Goal: Navigation & Orientation: Find specific page/section

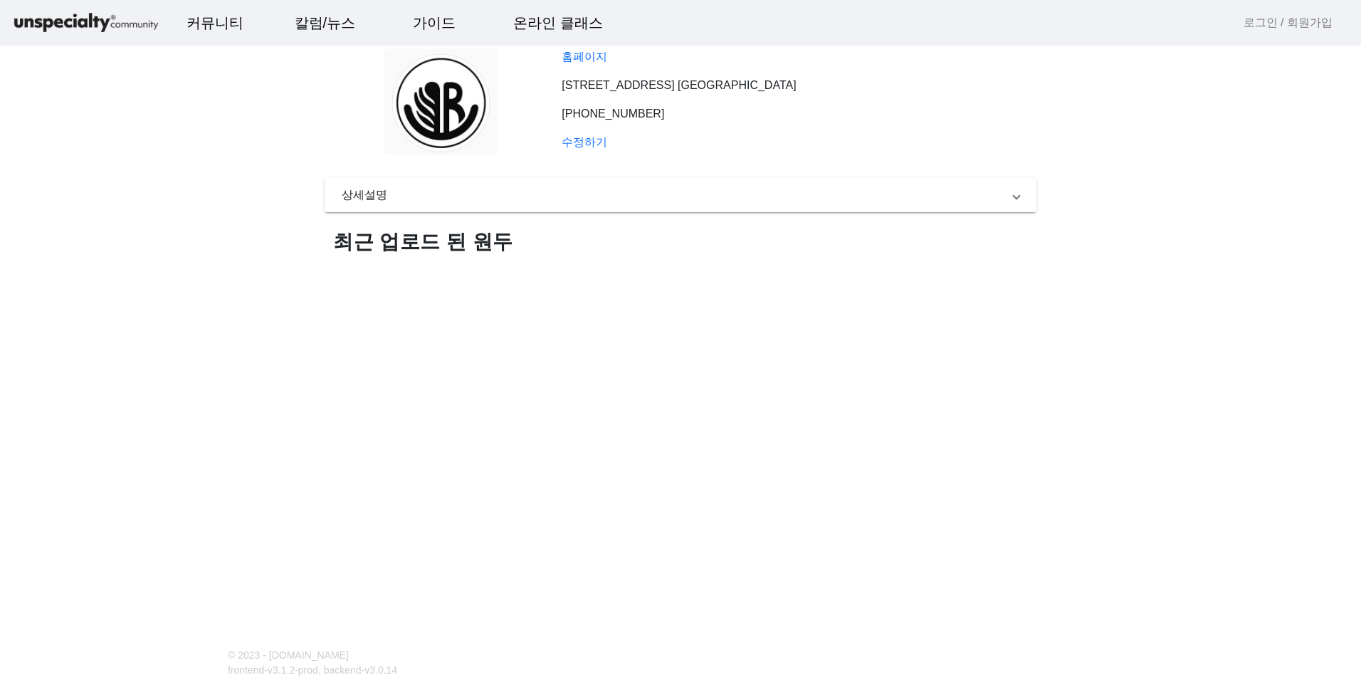
click at [628, 204] on span "상세설명" at bounding box center [678, 194] width 672 height 17
click at [441, 211] on mat-expansion-panel-header "상세설명" at bounding box center [681, 201] width 712 height 46
click at [414, 252] on h1 "최근 업로드 된 원두" at bounding box center [681, 242] width 712 height 26
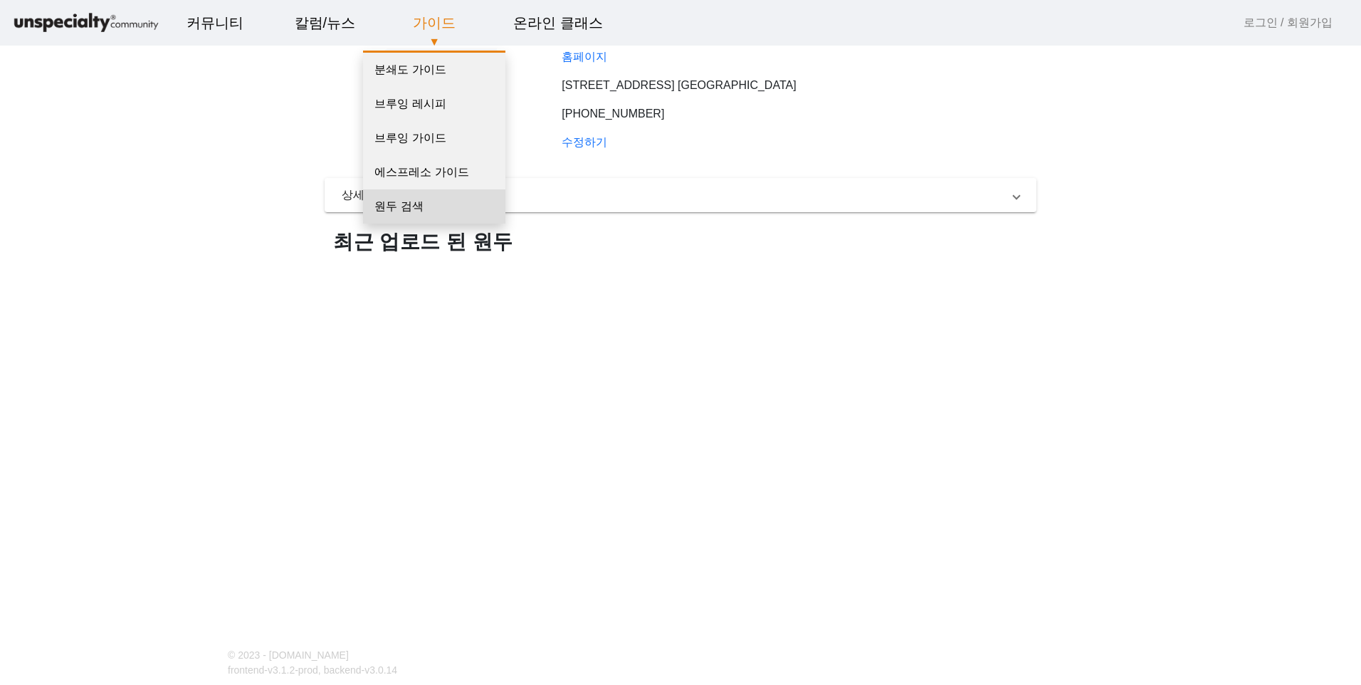
click at [411, 199] on link "원두 검색" at bounding box center [434, 206] width 142 height 34
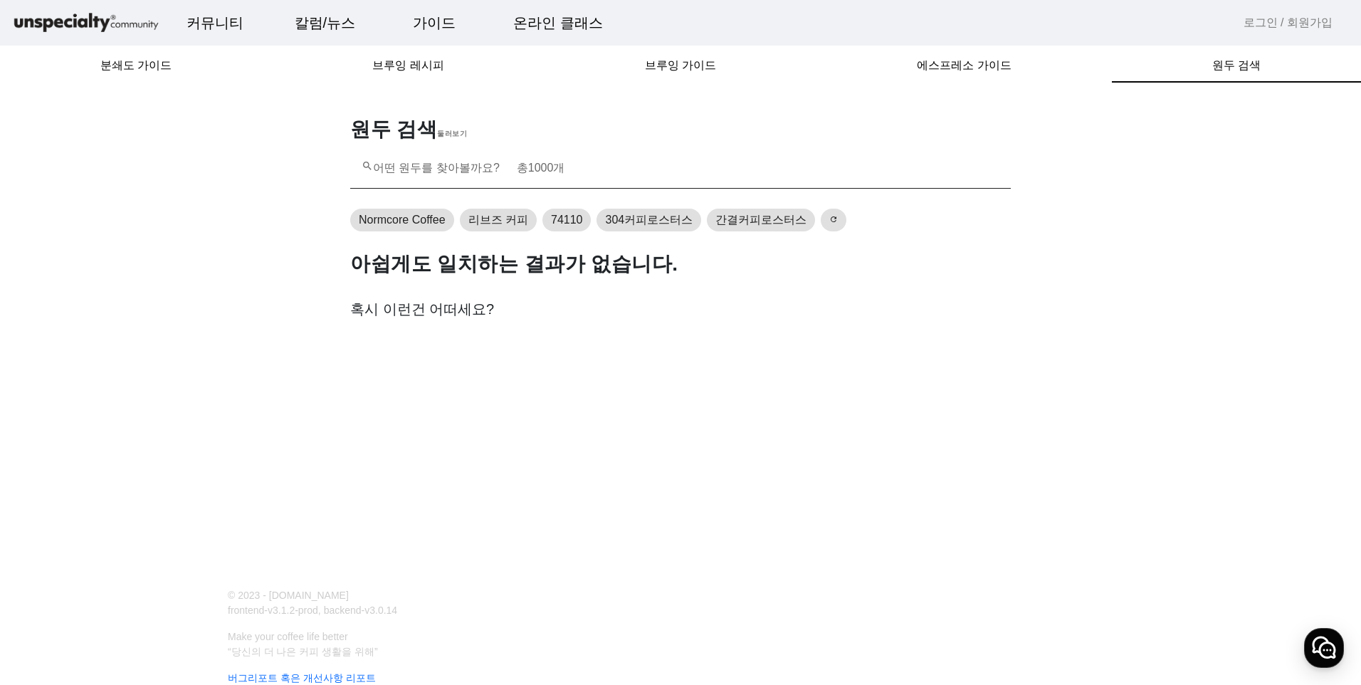
click at [465, 169] on mat-label "search 어떤 원두를 찾아볼까요? 총 개" at bounding box center [463, 168] width 203 height 12
click at [465, 169] on input "search 어떤 원두를 찾아볼까요? 총 개" at bounding box center [681, 174] width 638 height 17
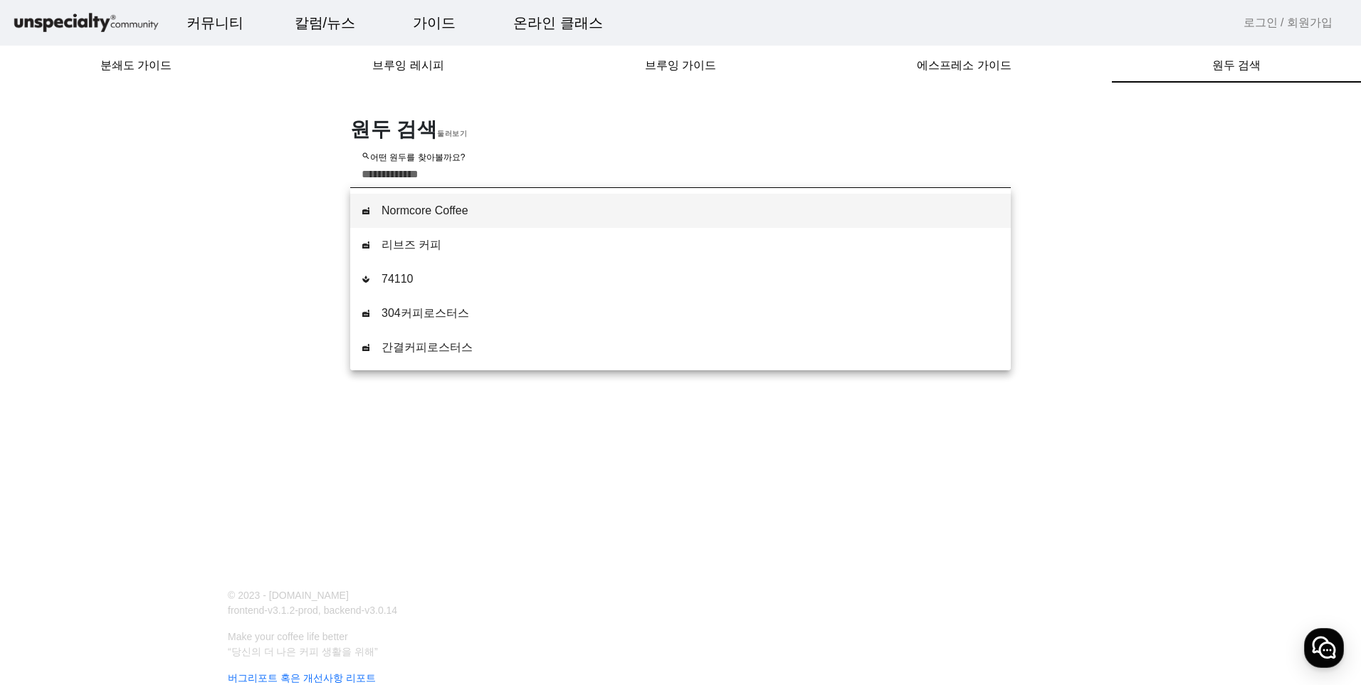
click at [468, 169] on input "search 어떤 원두를 찾아볼까요?" at bounding box center [681, 174] width 638 height 17
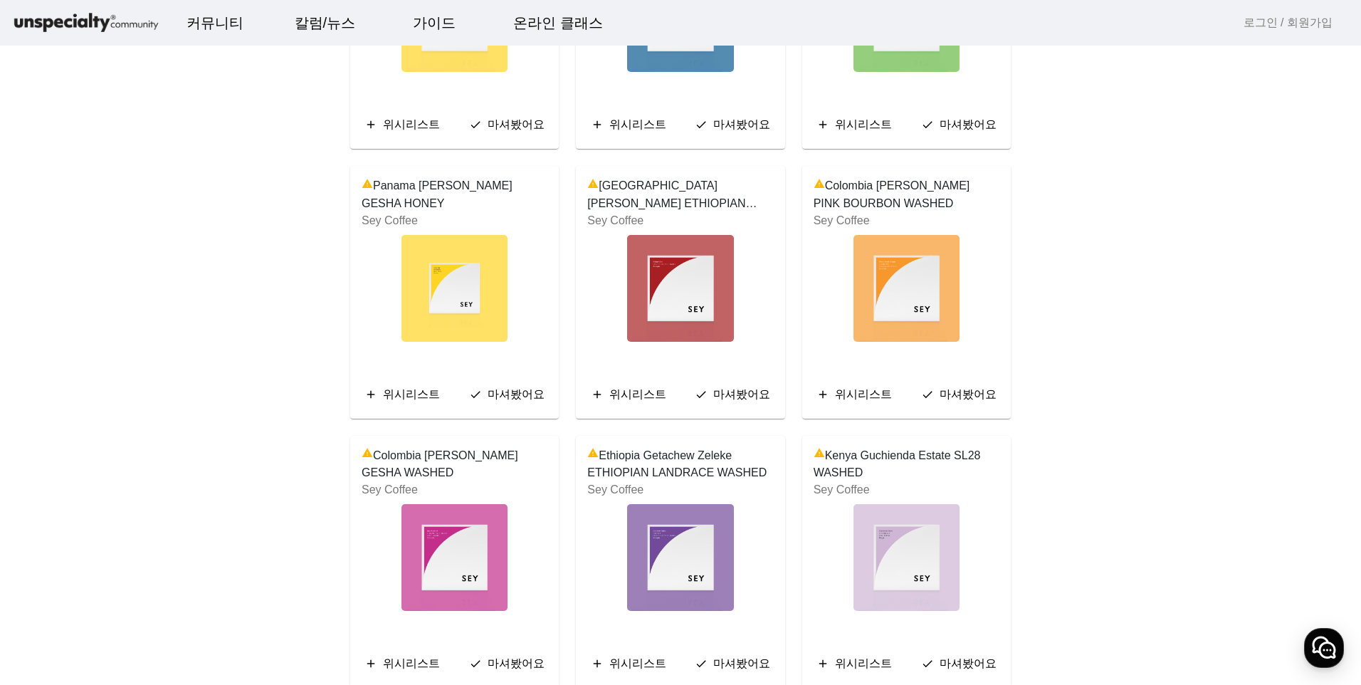
scroll to position [470, 0]
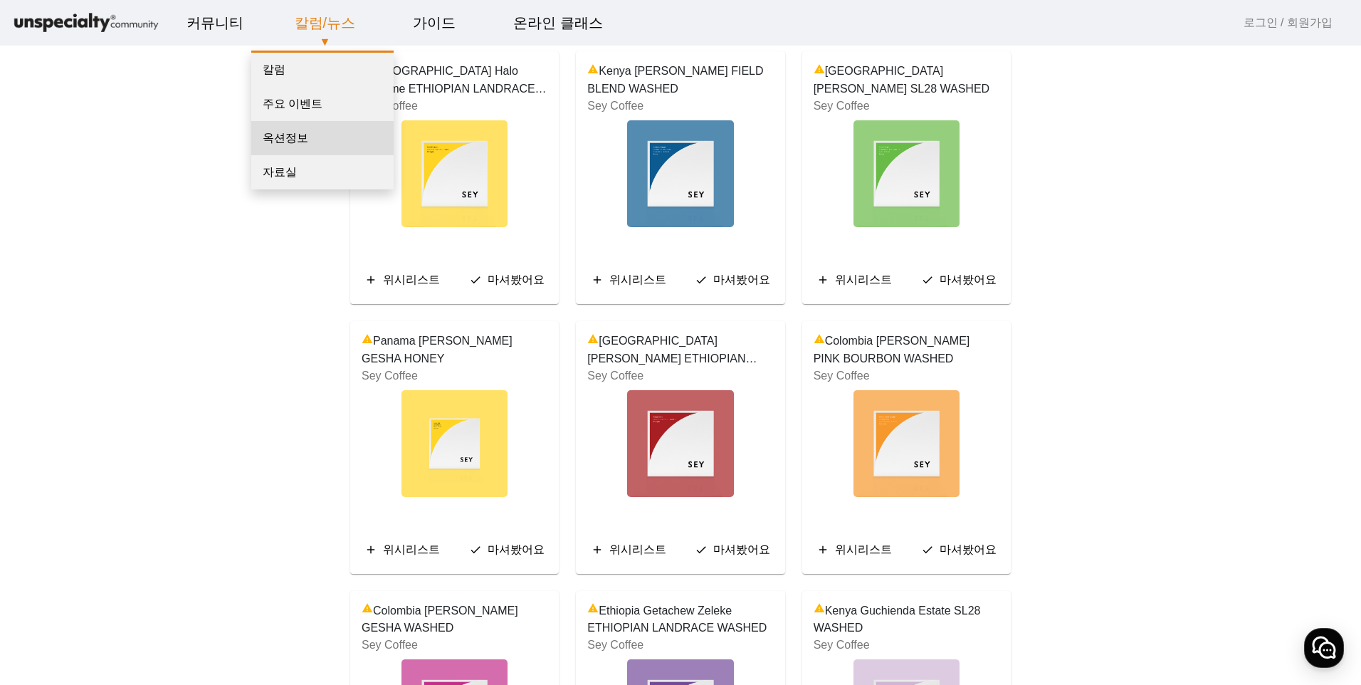
click at [288, 139] on link "옥션정보" at bounding box center [322, 138] width 142 height 34
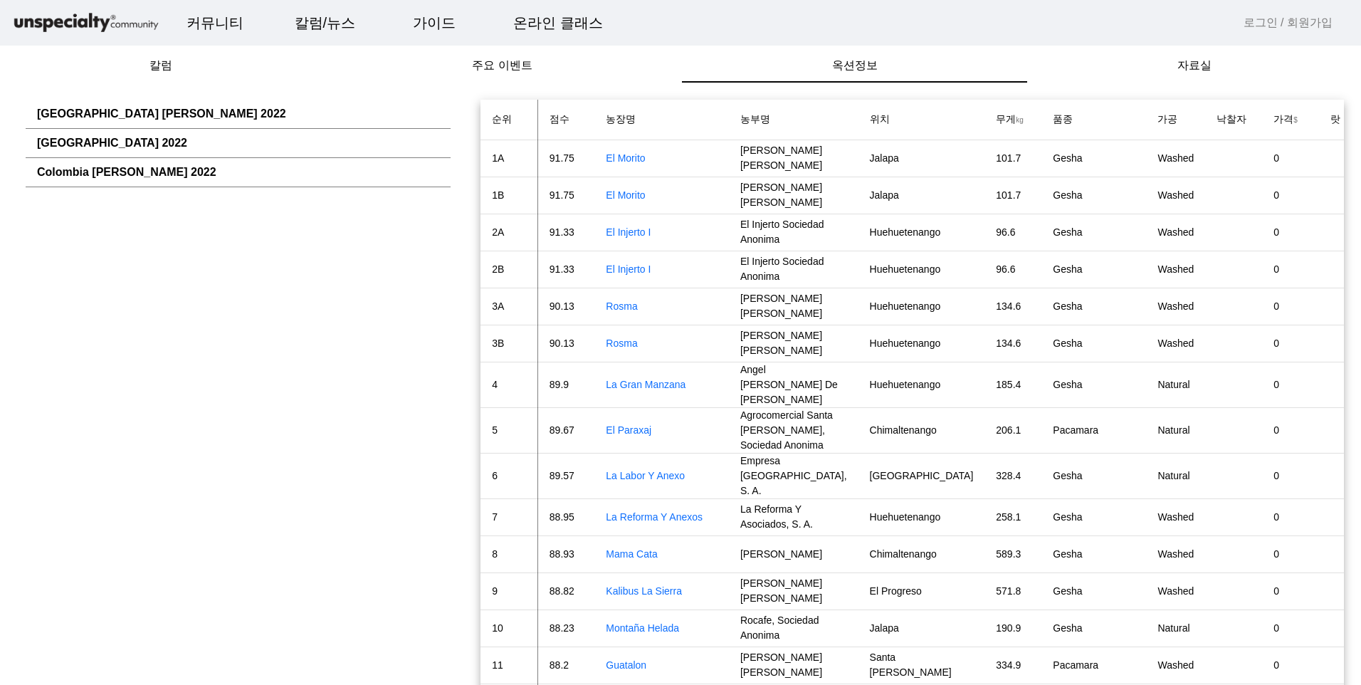
drag, startPoint x: 117, startPoint y: 170, endPoint x: 111, endPoint y: 162, distance: 10.1
click at [117, 170] on link "Colombia [PERSON_NAME] 2022" at bounding box center [126, 172] width 179 height 12
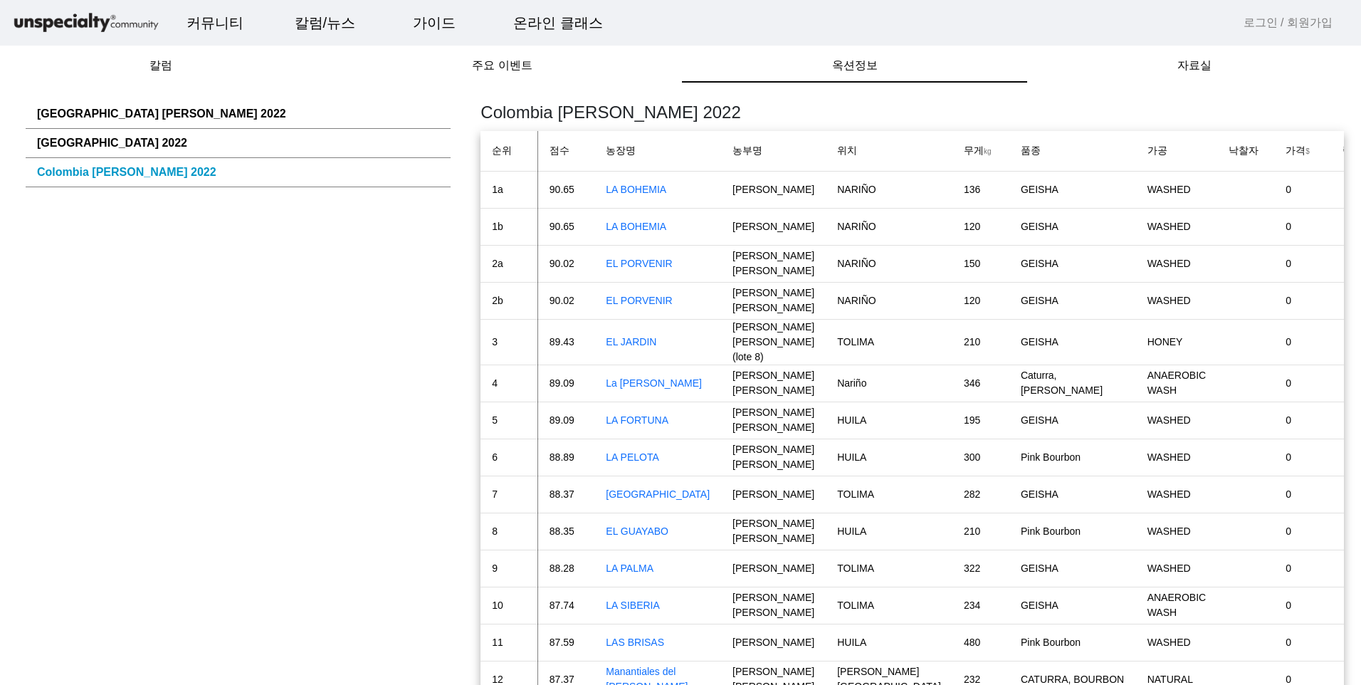
click at [103, 149] on link "[GEOGRAPHIC_DATA] 2022" at bounding box center [112, 143] width 150 height 12
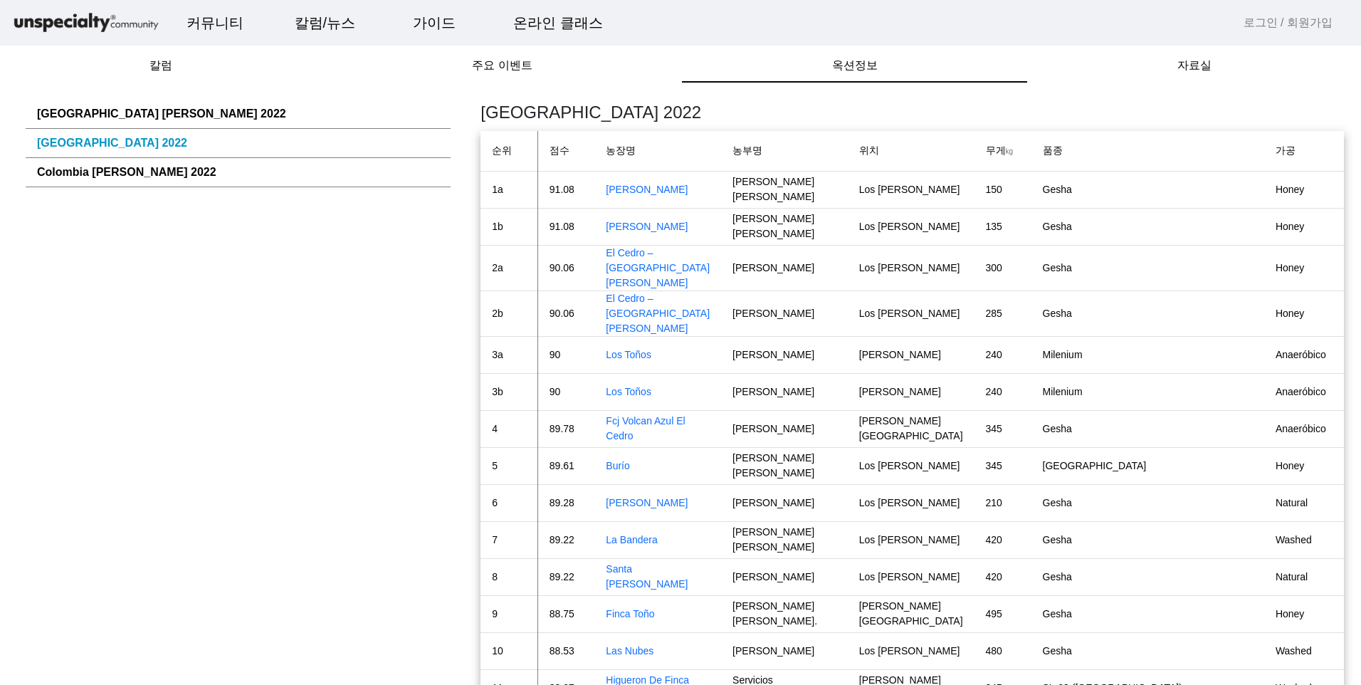
click at [116, 120] on link "[GEOGRAPHIC_DATA] [PERSON_NAME] 2022" at bounding box center [161, 113] width 249 height 12
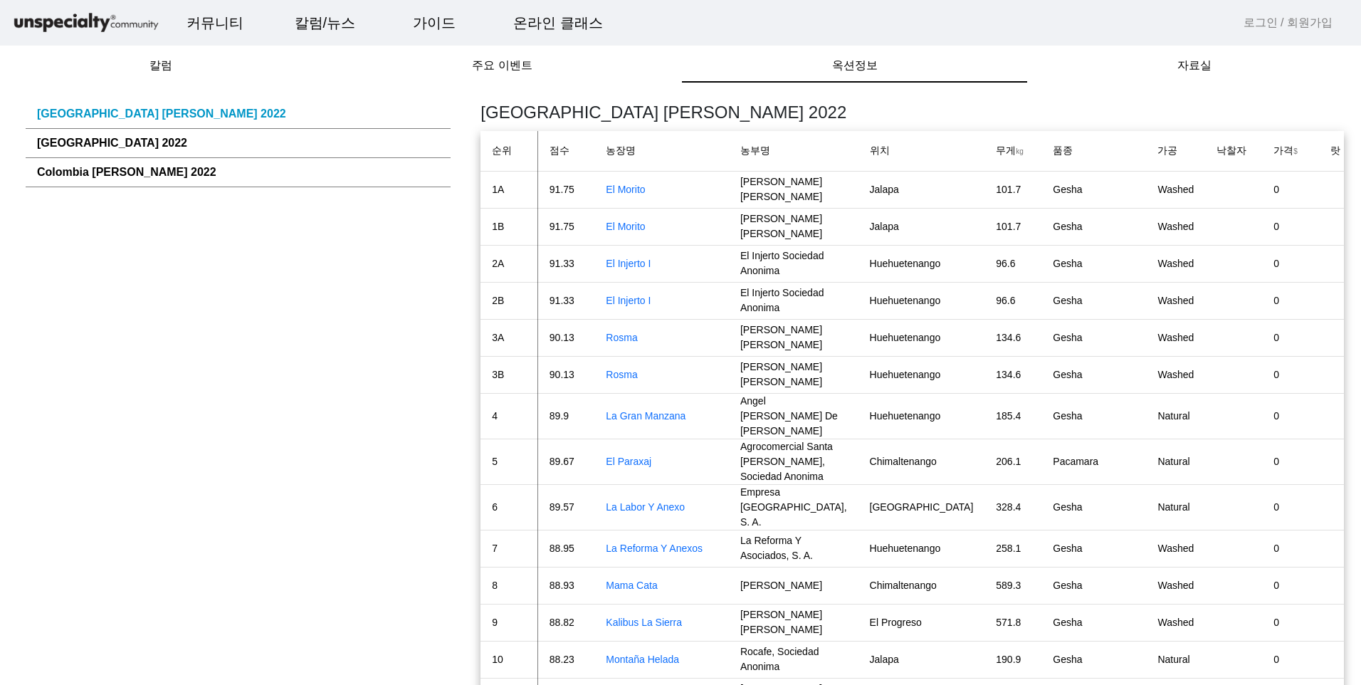
click at [116, 140] on link "[GEOGRAPHIC_DATA] 2022" at bounding box center [112, 143] width 150 height 12
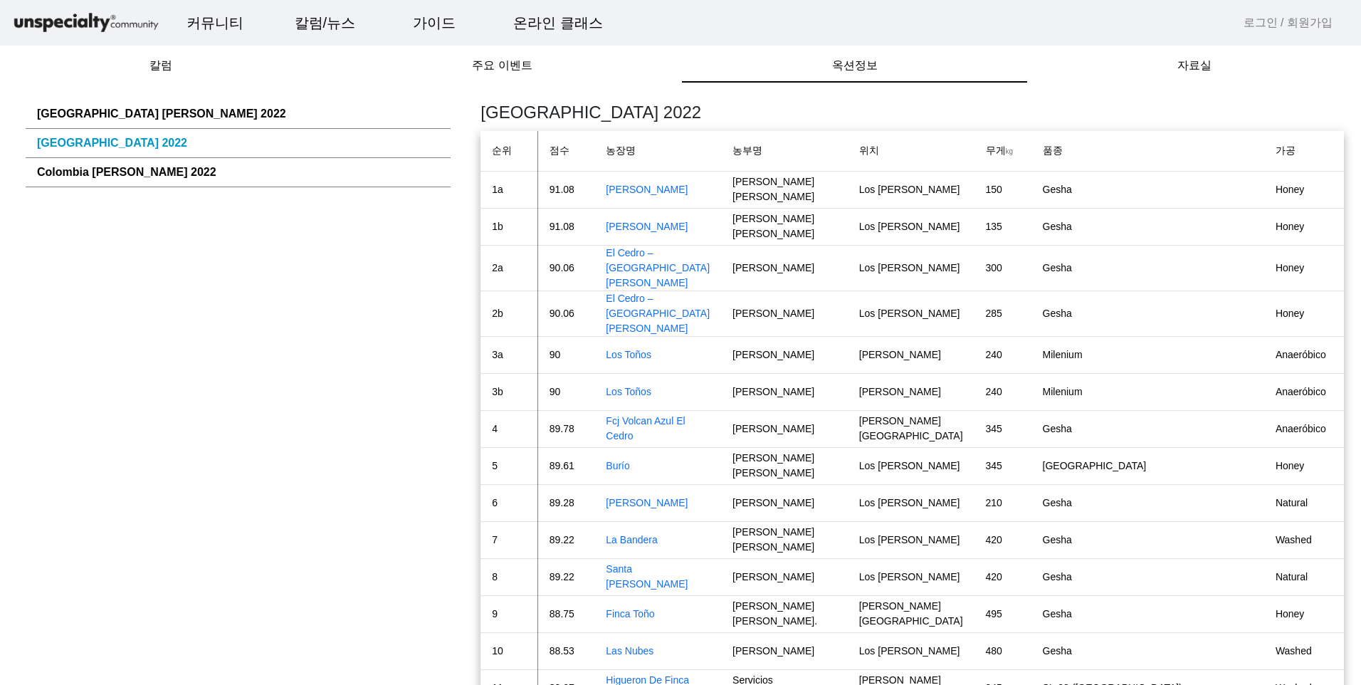
click at [116, 175] on link "Colombia [PERSON_NAME] 2022" at bounding box center [126, 172] width 179 height 12
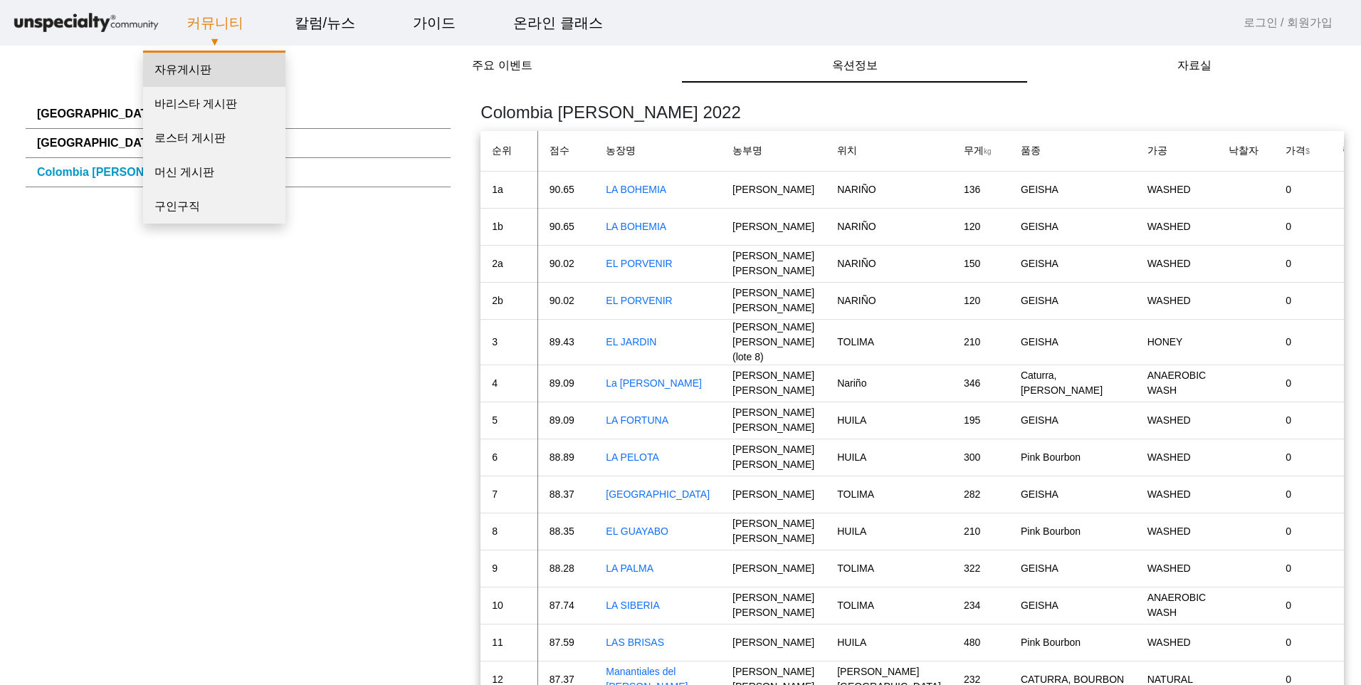
click at [201, 71] on link "자유게시판" at bounding box center [214, 70] width 142 height 34
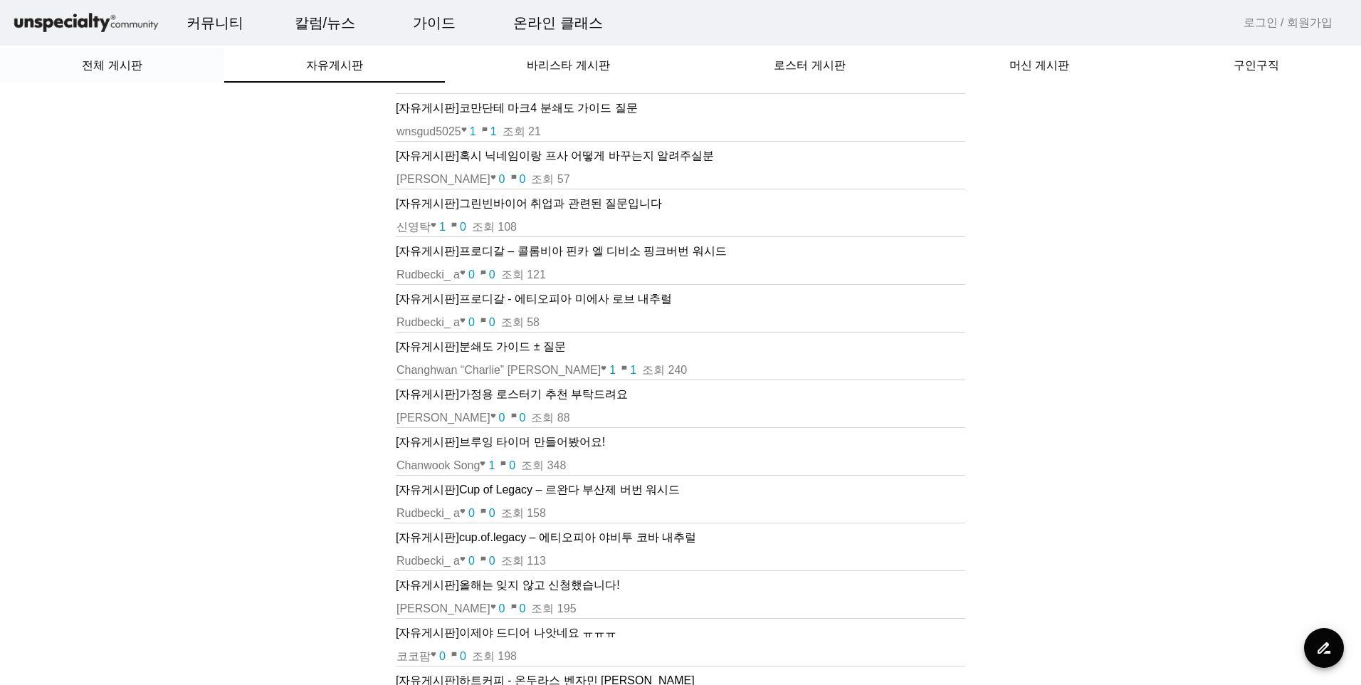
click at [148, 66] on div "전체 게시판" at bounding box center [112, 65] width 224 height 34
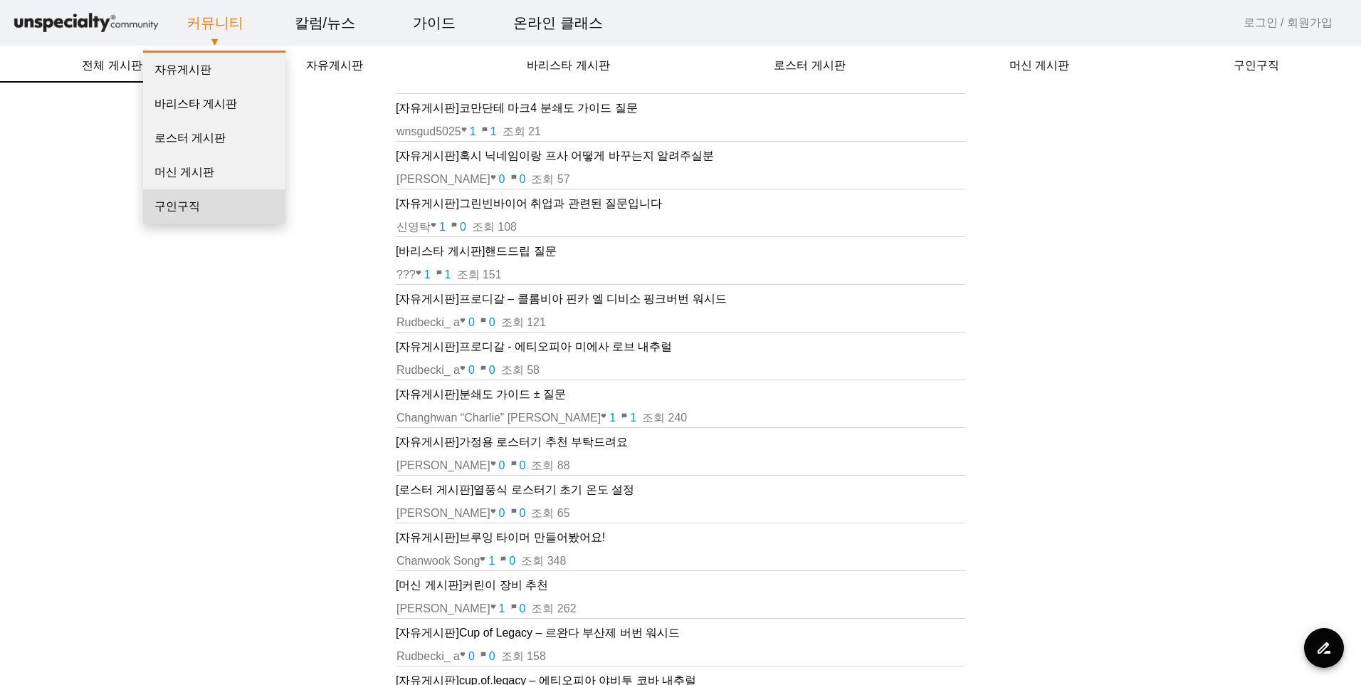
click at [191, 213] on link "구인구직" at bounding box center [214, 206] width 142 height 34
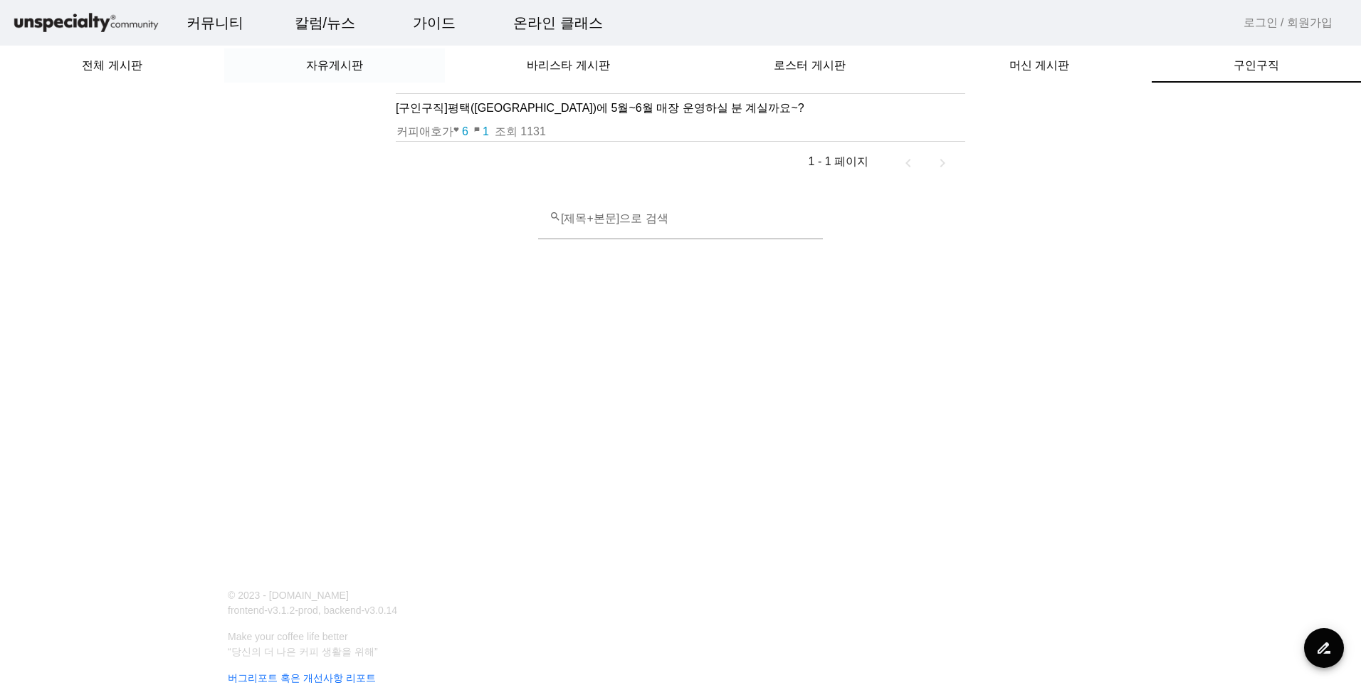
click at [333, 65] on span "자유게시판" at bounding box center [334, 65] width 57 height 11
